Goal: Complete application form

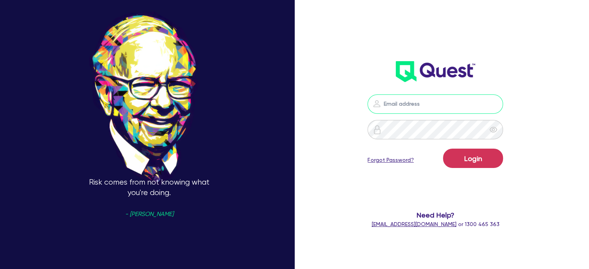
click at [422, 108] on input "email" at bounding box center [436, 104] width 136 height 19
type input "[EMAIL_ADDRESS][PERSON_NAME][DOMAIN_NAME]"
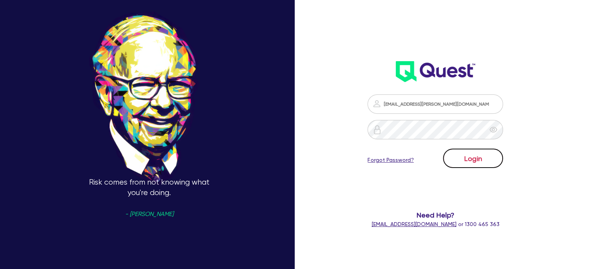
click at [482, 160] on button "Login" at bounding box center [473, 158] width 60 height 19
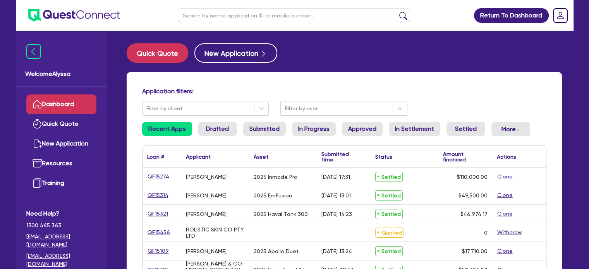
click at [224, 16] on input "text" at bounding box center [294, 16] width 233 height 14
type input "face bar"
click at [397, 12] on button "submit" at bounding box center [403, 17] width 12 height 11
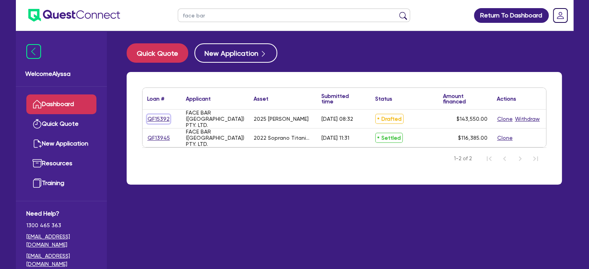
click at [160, 121] on link "QF15392" at bounding box center [158, 119] width 23 height 9
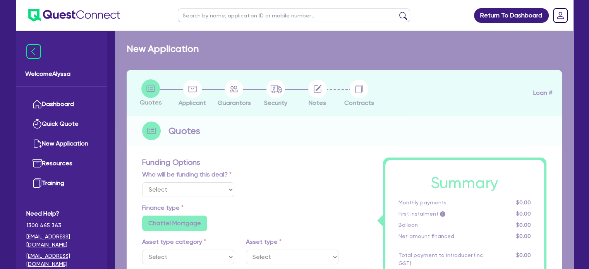
select select "Other"
select select "SECONDARY_ASSETS"
type input "2025"
type input "143,550"
type input "6"
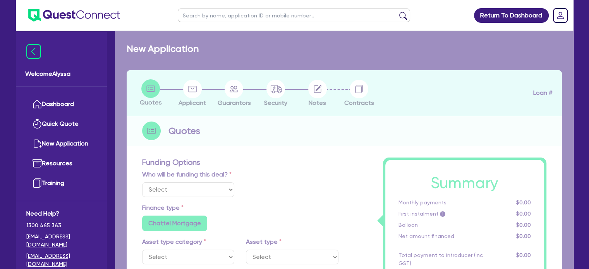
type input "8,613"
type input "6.99"
type input "649"
type input "900"
radio input "false"
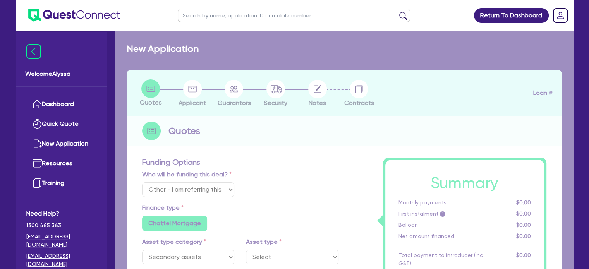
radio input "false"
select select "MEDICAL_DENTAL_LABORATORY_EQUIPMENT"
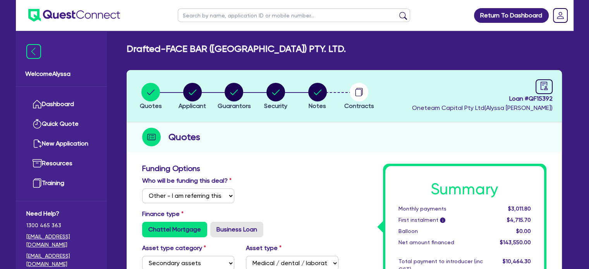
click at [329, 90] on li "Notes" at bounding box center [318, 96] width 42 height 27
click at [322, 92] on circle "button" at bounding box center [317, 92] width 19 height 19
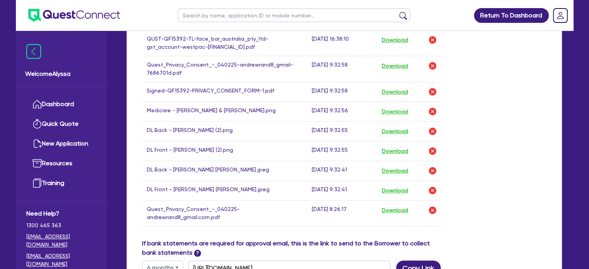
scroll to position [547, 0]
click at [394, 146] on button "Download" at bounding box center [394, 151] width 27 height 10
click at [389, 126] on button "Download" at bounding box center [394, 131] width 27 height 10
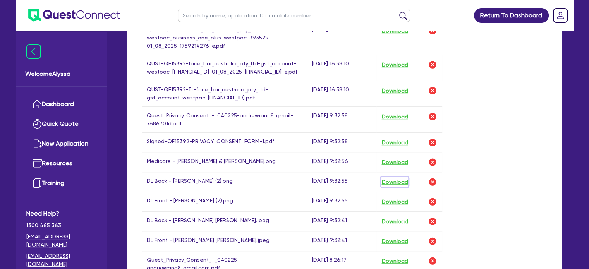
scroll to position [496, 0]
click at [398, 138] on button "Download" at bounding box center [394, 143] width 27 height 10
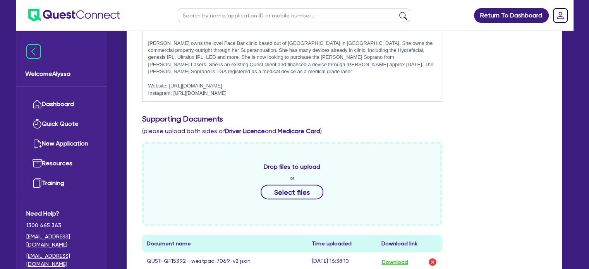
scroll to position [0, 0]
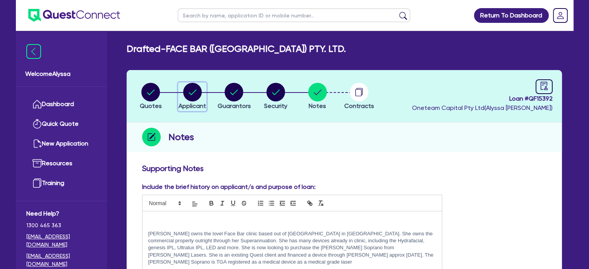
click at [190, 96] on circle "button" at bounding box center [192, 92] width 19 height 19
select select "COMPANY"
select select "HEALTH_BEAUTY"
select select "HAIR_BEAUTY_SALONS"
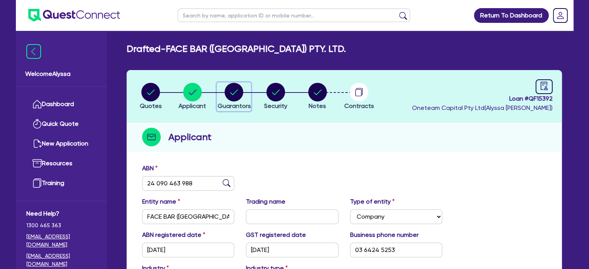
click at [236, 98] on circle "button" at bounding box center [234, 92] width 19 height 19
select select "MRS"
select select "TAS"
select select "MARRIED"
select select "PROPERTY"
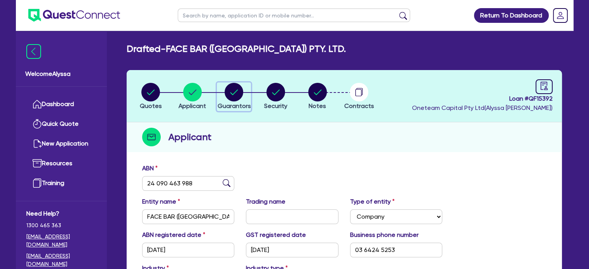
select select "INVESTMENT_PROPERTY"
select select "EQUIPMENT"
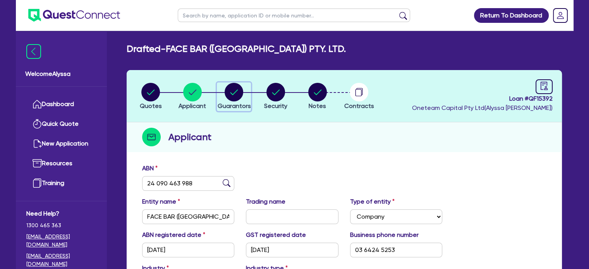
select select "CASH"
select select "VEHICLE"
select select "MORTGAGE"
select select "CREDIT_CARD"
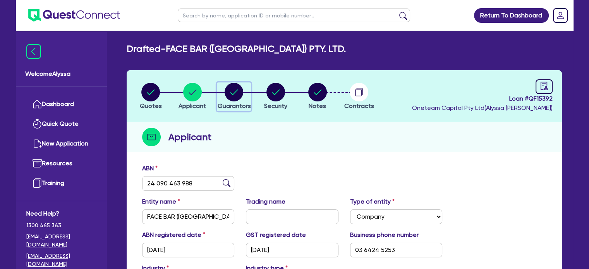
select select "EQUIPMENT_LOAN"
select select "MR"
select select "TAS"
select select "MARRIED"
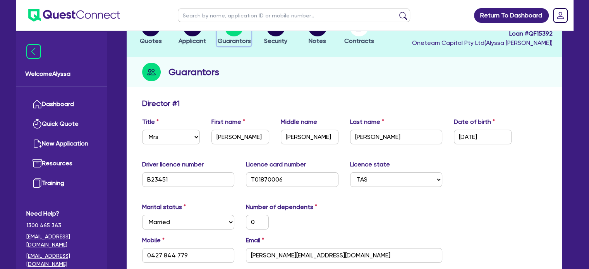
scroll to position [94, 0]
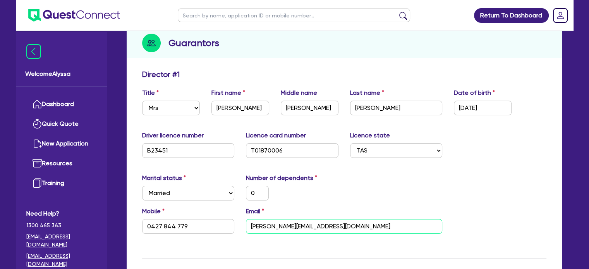
drag, startPoint x: 321, startPoint y: 224, endPoint x: 246, endPoint y: 212, distance: 75.7
click at [246, 212] on div "Email [PERSON_NAME][EMAIL_ADDRESS][DOMAIN_NAME]" at bounding box center [344, 220] width 208 height 27
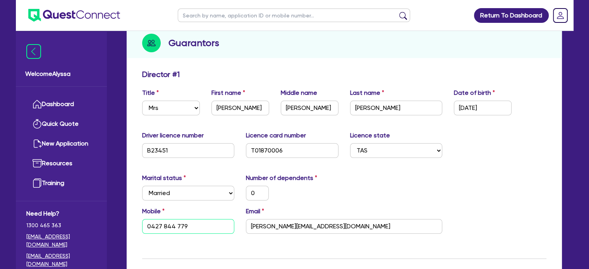
drag, startPoint x: 200, startPoint y: 226, endPoint x: 134, endPoint y: 218, distance: 67.2
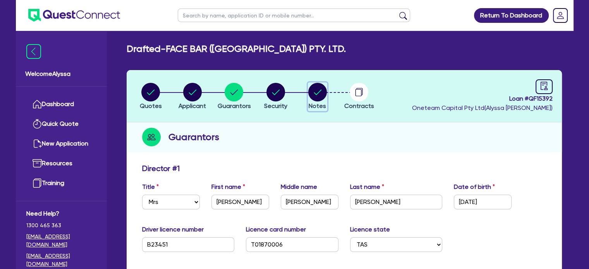
click at [319, 94] on circle "button" at bounding box center [317, 92] width 19 height 19
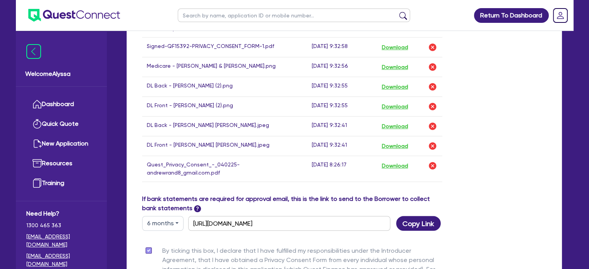
scroll to position [592, 0]
click at [405, 121] on button "Download" at bounding box center [394, 126] width 27 height 10
click at [391, 140] on button "Download" at bounding box center [394, 145] width 27 height 10
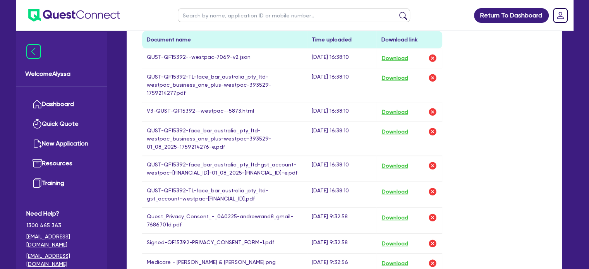
scroll to position [393, 0]
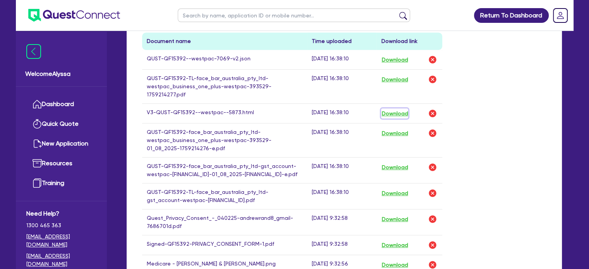
click at [401, 109] on button "Download" at bounding box center [394, 114] width 27 height 10
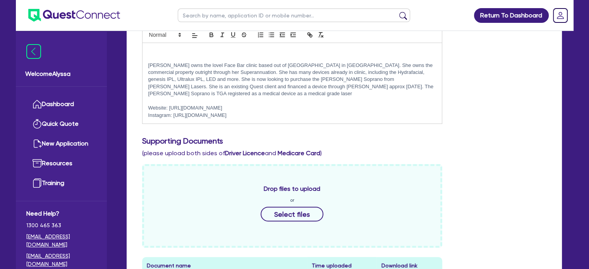
scroll to position [0, 0]
